Goal: Task Accomplishment & Management: Manage account settings

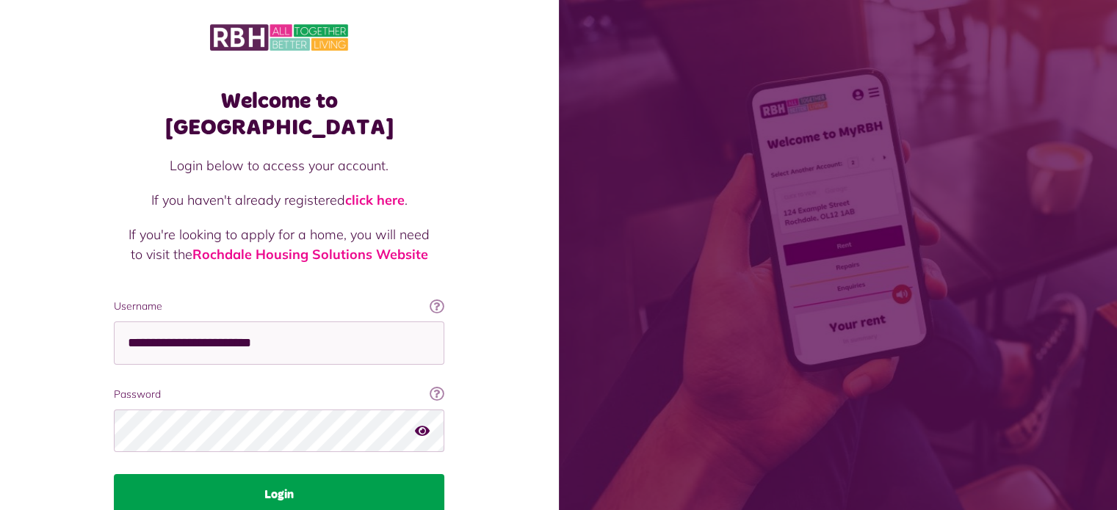
click at [283, 474] on button "Login" at bounding box center [279, 494] width 330 height 41
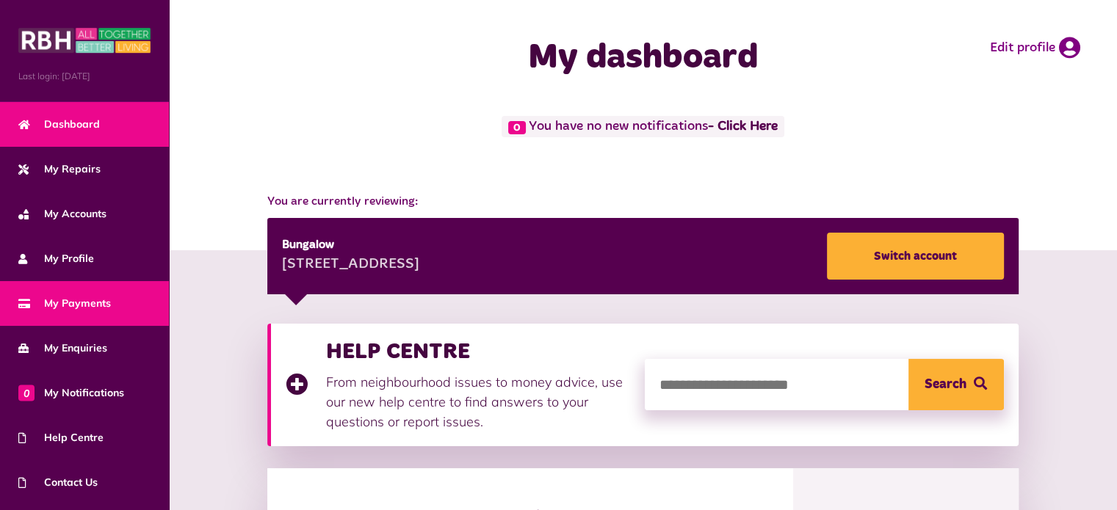
click at [79, 303] on span "My Payments" at bounding box center [64, 303] width 93 height 15
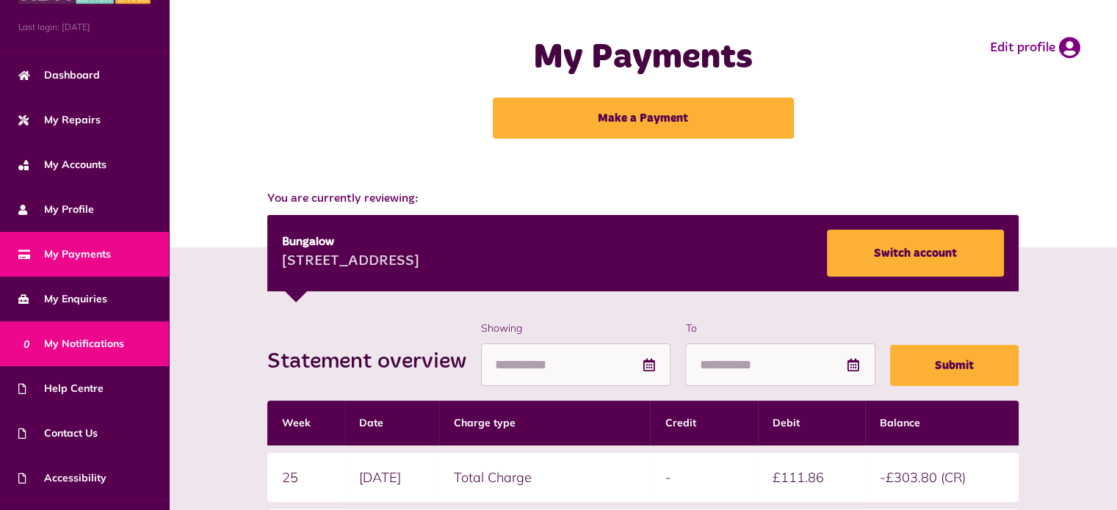
scroll to position [83, 0]
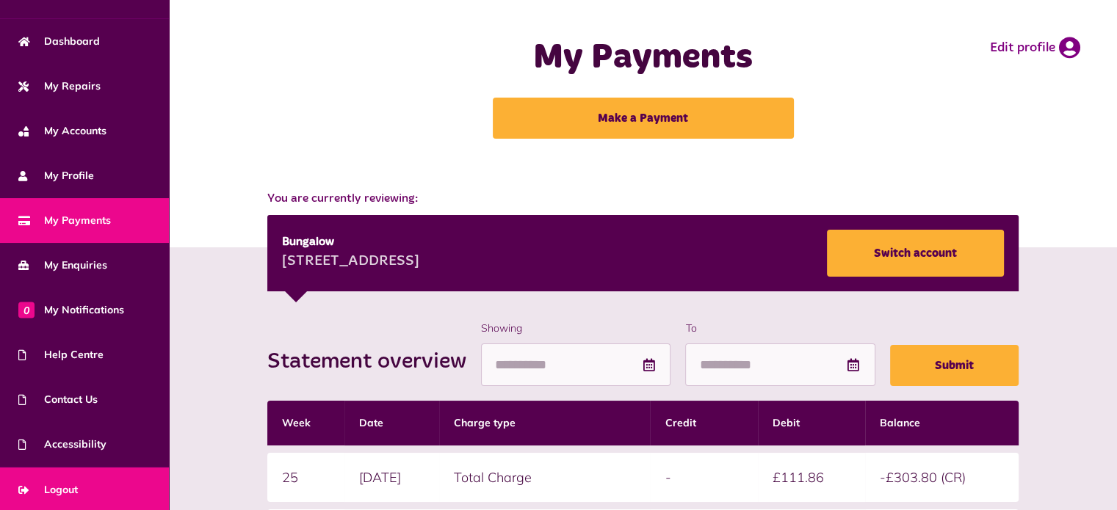
click at [73, 483] on span "Logout" at bounding box center [47, 489] width 59 height 15
